Goal: Navigation & Orientation: Find specific page/section

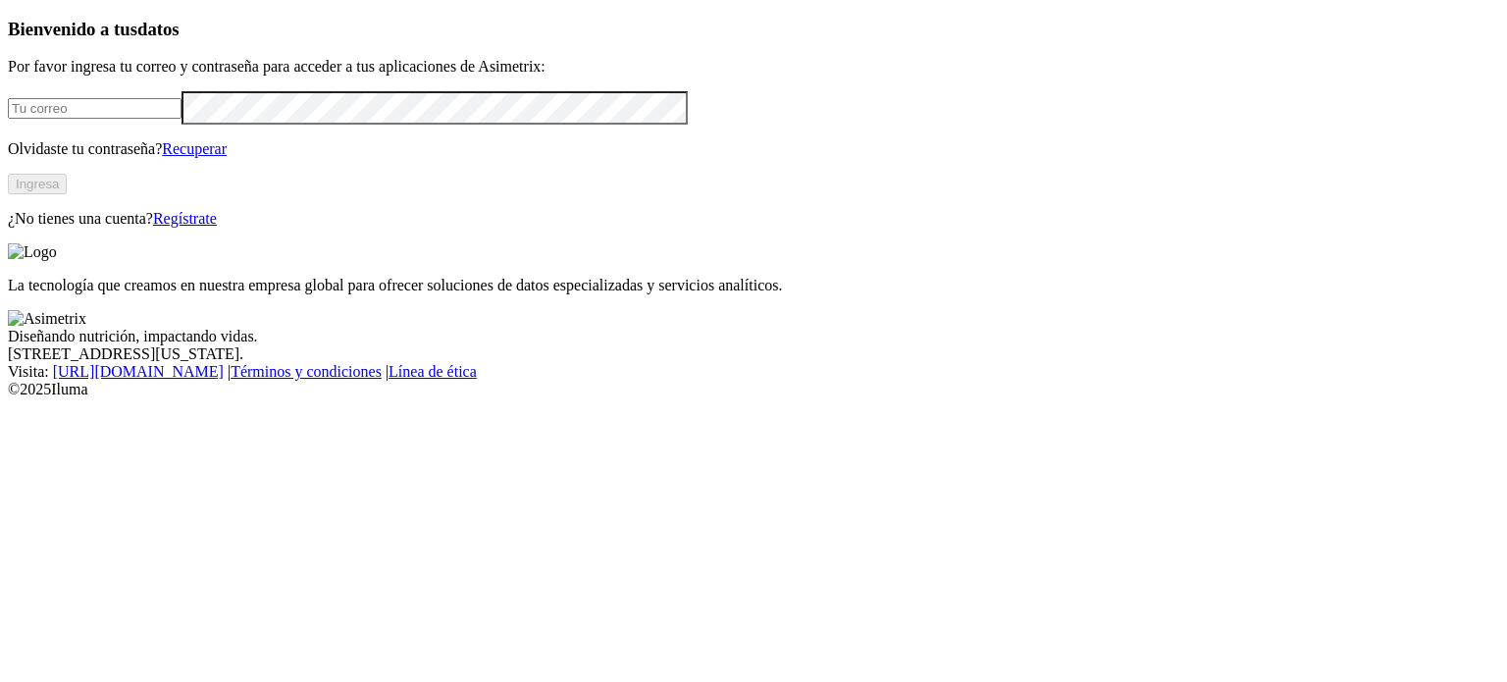
type input "granjasantamonica@gmail.com"
click at [67, 194] on button "Ingresa" at bounding box center [37, 184] width 59 height 21
